Goal: Task Accomplishment & Management: Complete application form

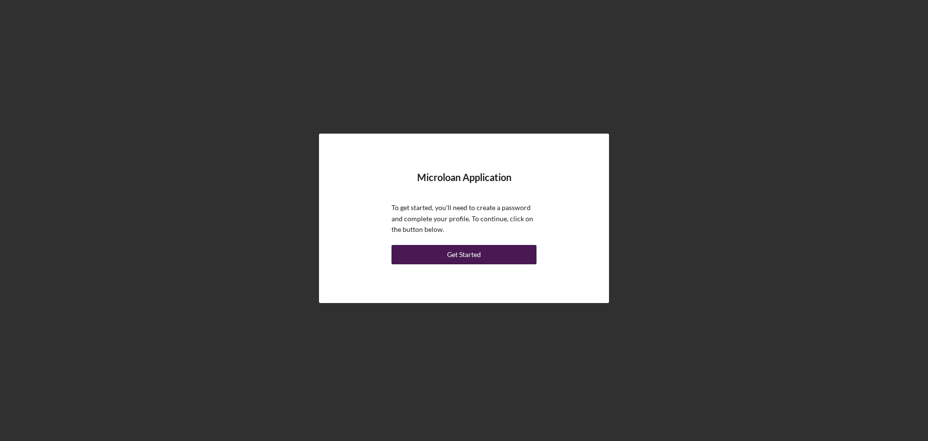
click at [509, 250] on button "Get Started" at bounding box center [464, 254] width 145 height 19
